Goal: Browse casually

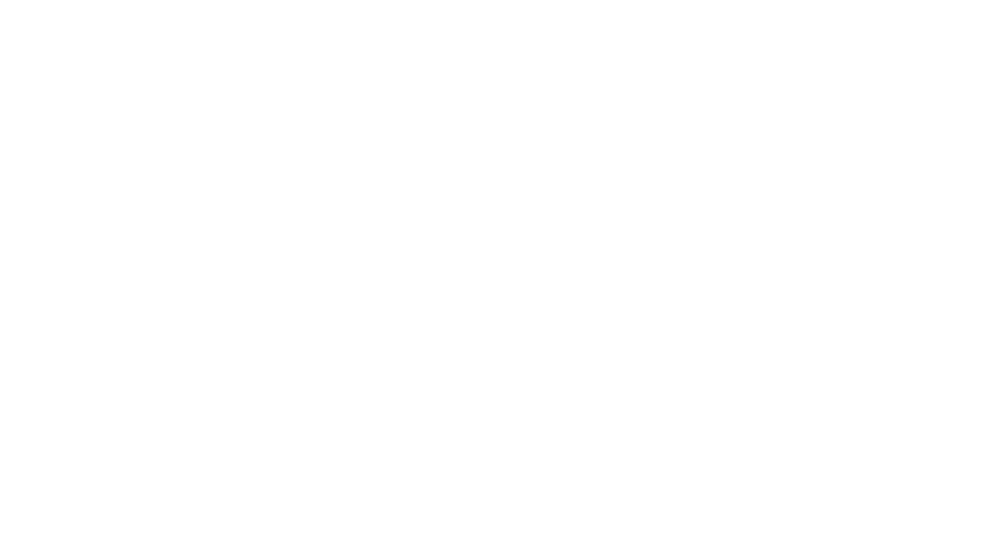
click at [59, 171] on html "Services Work About Careers Contact LinkedIn Twitter (X) Solving what matters, …" at bounding box center [493, 278] width 986 height 556
click at [59, 171] on div "Solving what matters, together We’re a collective of designers, thinkers, and i…" at bounding box center [492, 211] width 931 height 176
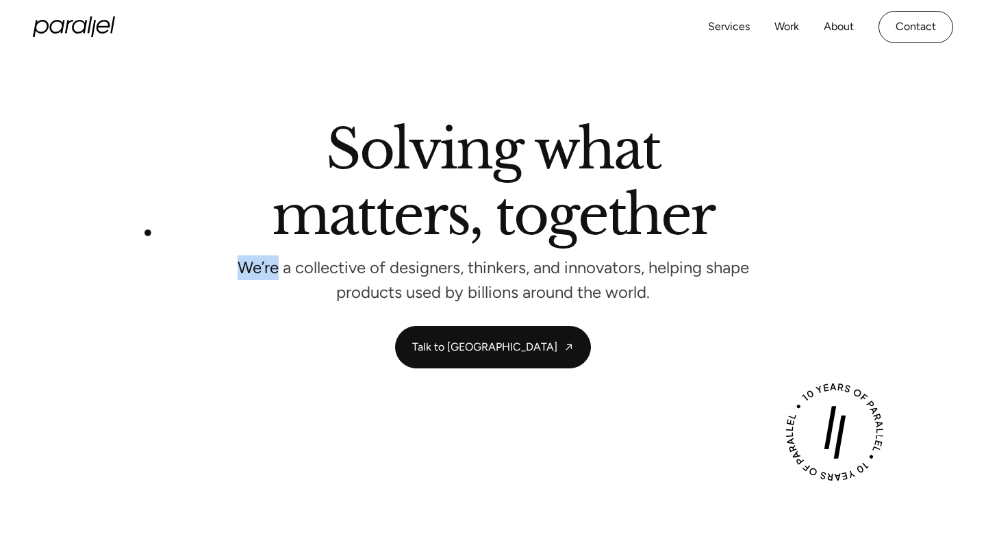
scroll to position [12, 0]
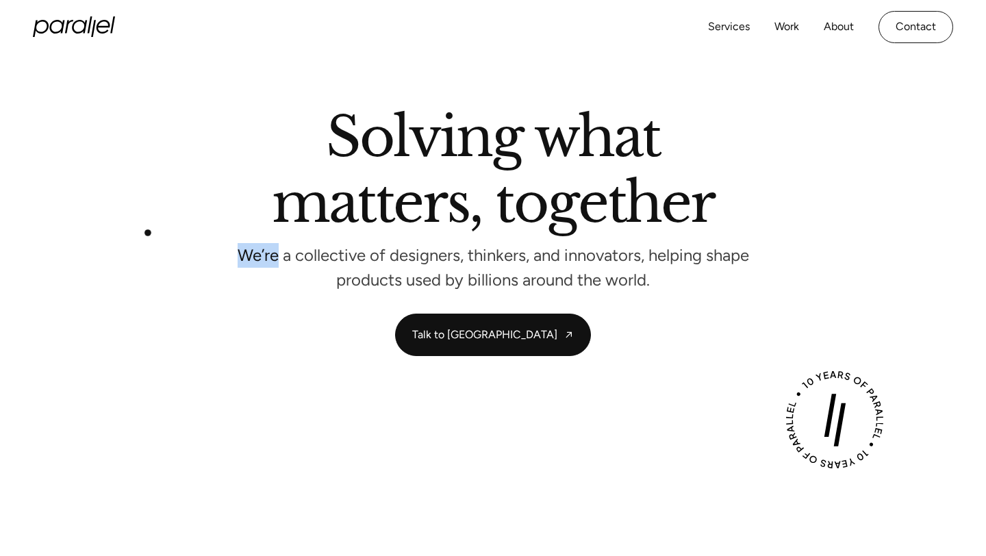
click at [148, 233] on div "Solving what matters, together We’re a collective of designers, thinkers, and i…" at bounding box center [492, 198] width 931 height 176
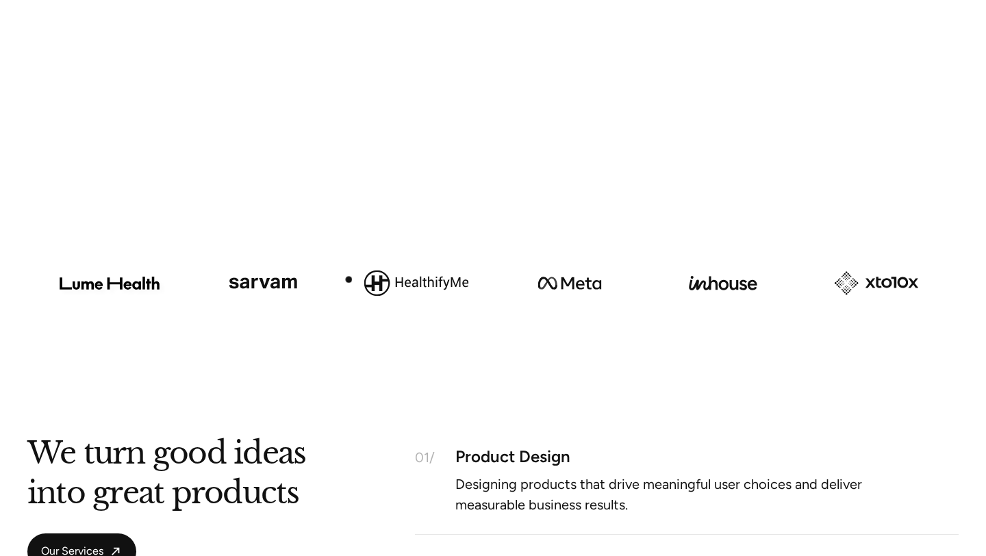
scroll to position [851, 0]
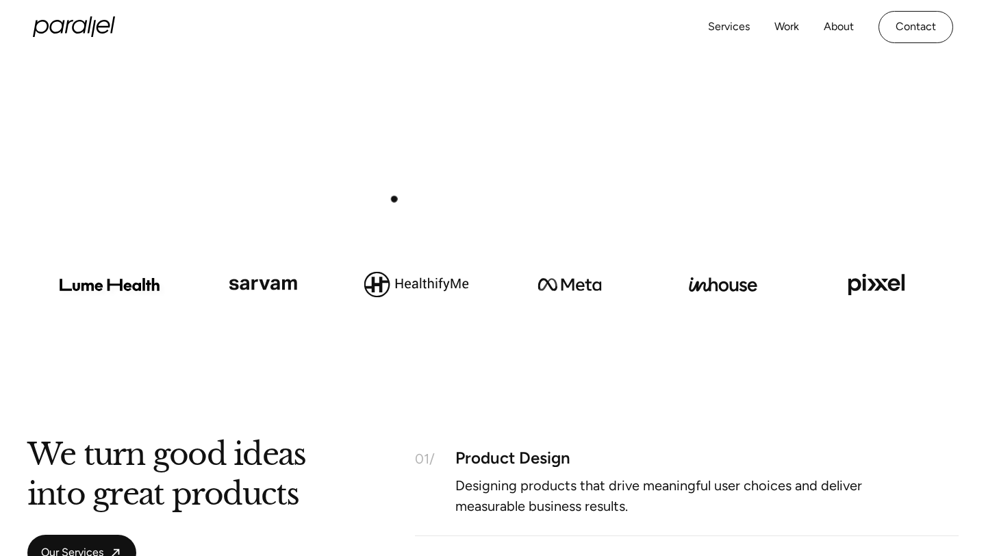
click at [394, 199] on div at bounding box center [493, 202] width 986 height 77
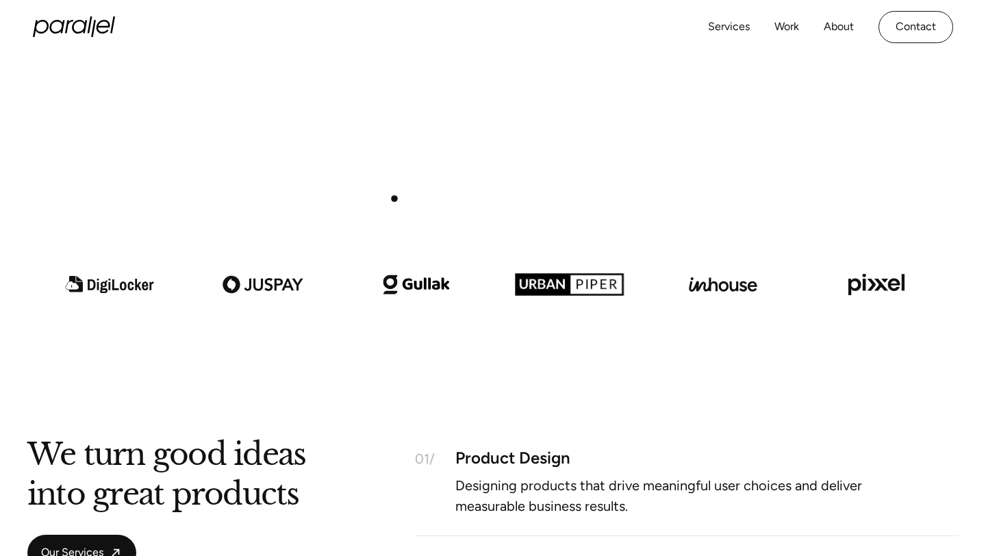
click at [394, 199] on div at bounding box center [493, 202] width 986 height 77
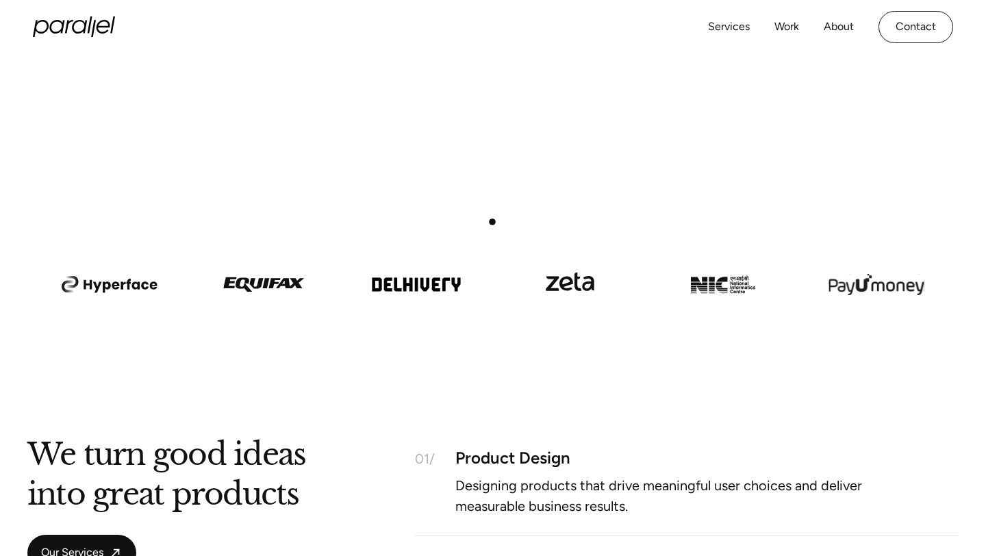
click at [493, 222] on img at bounding box center [569, 262] width 153 height 87
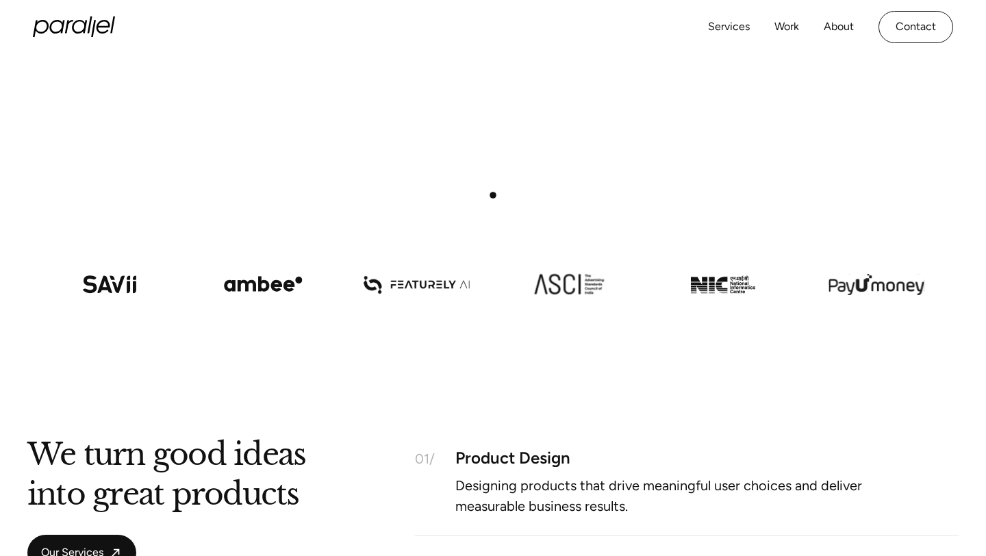
click at [493, 195] on div at bounding box center [493, 202] width 986 height 77
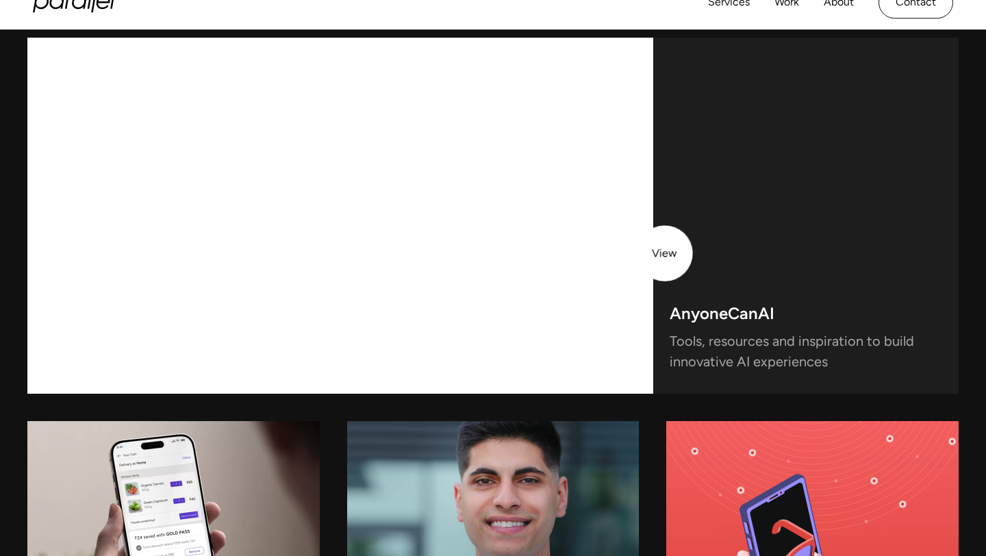
scroll to position [3797, 0]
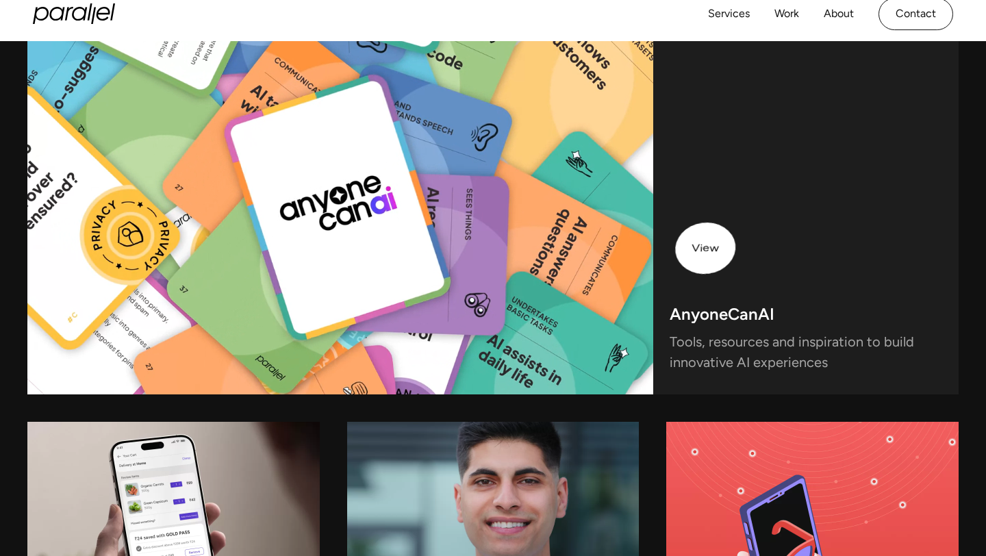
click at [736, 244] on div "AnyoneCanAI Tools, resources and inspiration to build innovative AI experiences" at bounding box center [805, 216] width 305 height 356
